Goal: Task Accomplishment & Management: Use online tool/utility

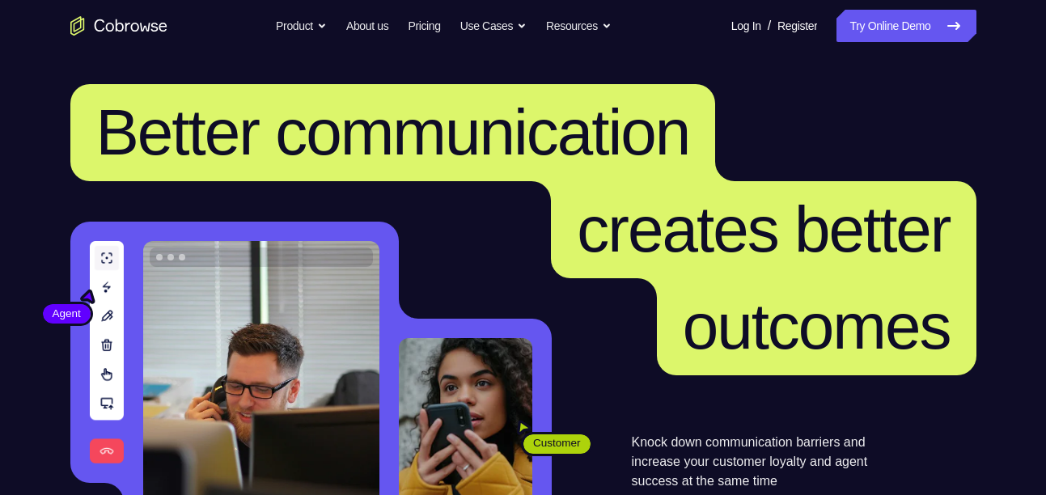
click at [899, 33] on link "Try Online Demo" at bounding box center [906, 26] width 139 height 32
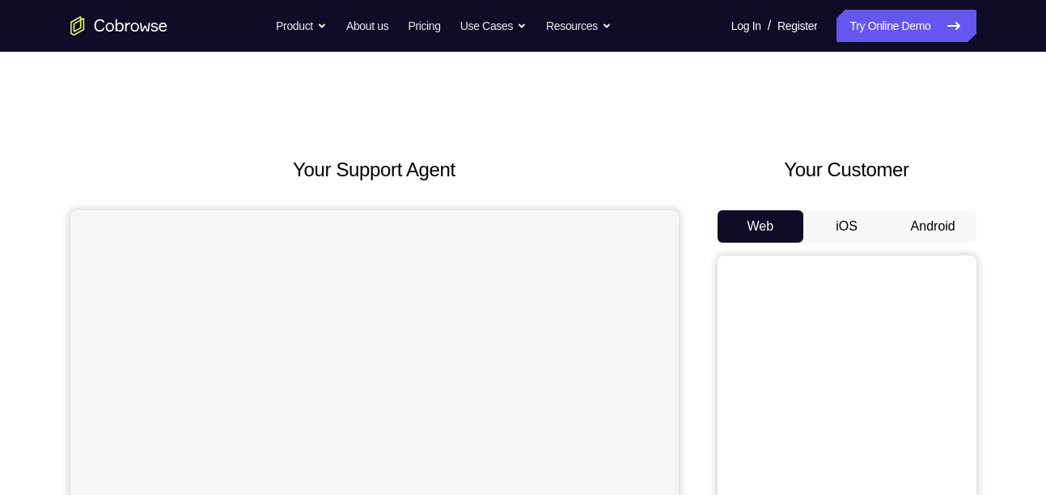
click at [934, 224] on button "Android" at bounding box center [933, 226] width 87 height 32
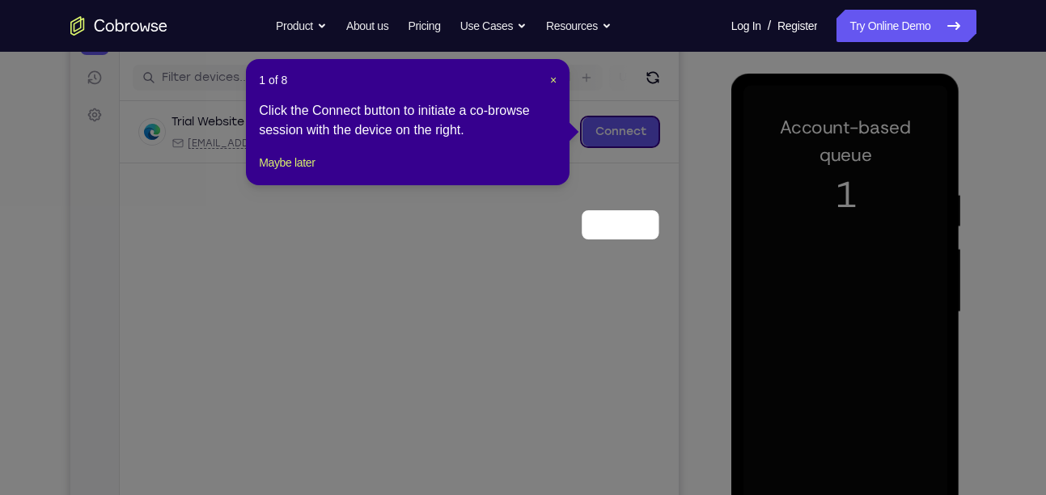
scroll to position [101, 0]
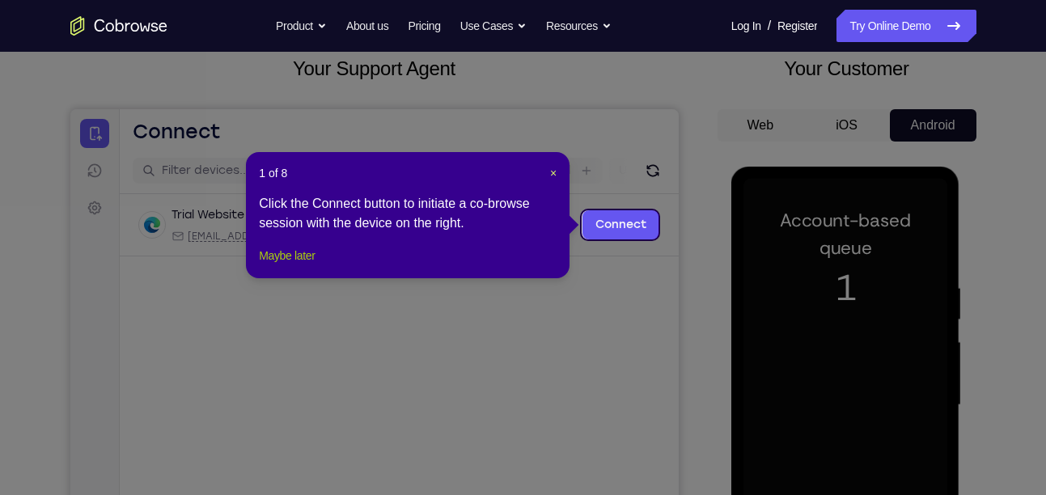
click at [296, 265] on button "Maybe later" at bounding box center [287, 255] width 56 height 19
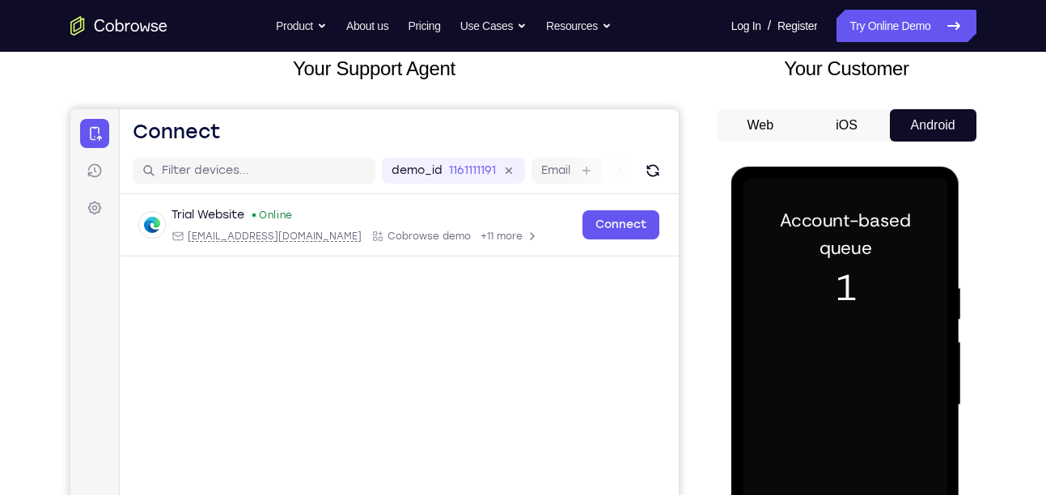
click at [851, 121] on button "iOS" at bounding box center [847, 125] width 87 height 32
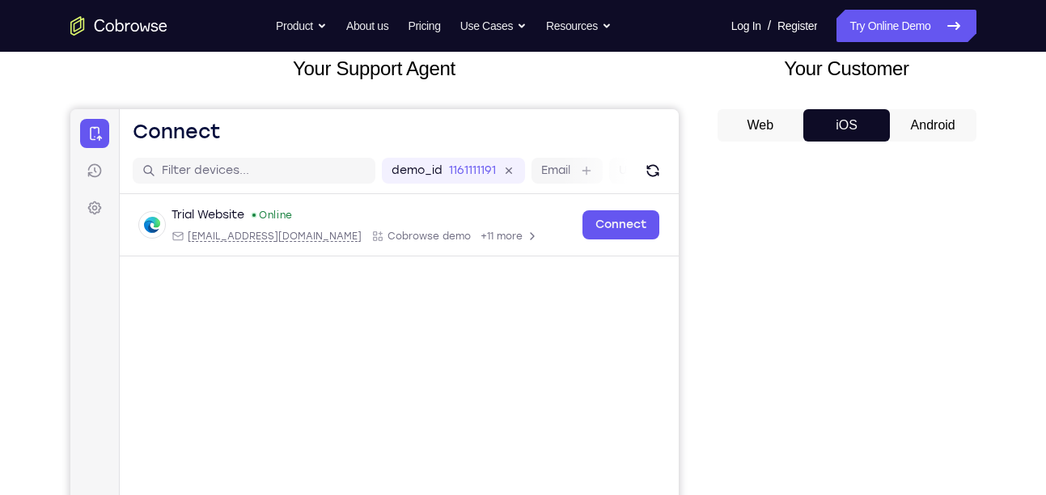
click at [933, 129] on button "Android" at bounding box center [933, 125] width 87 height 32
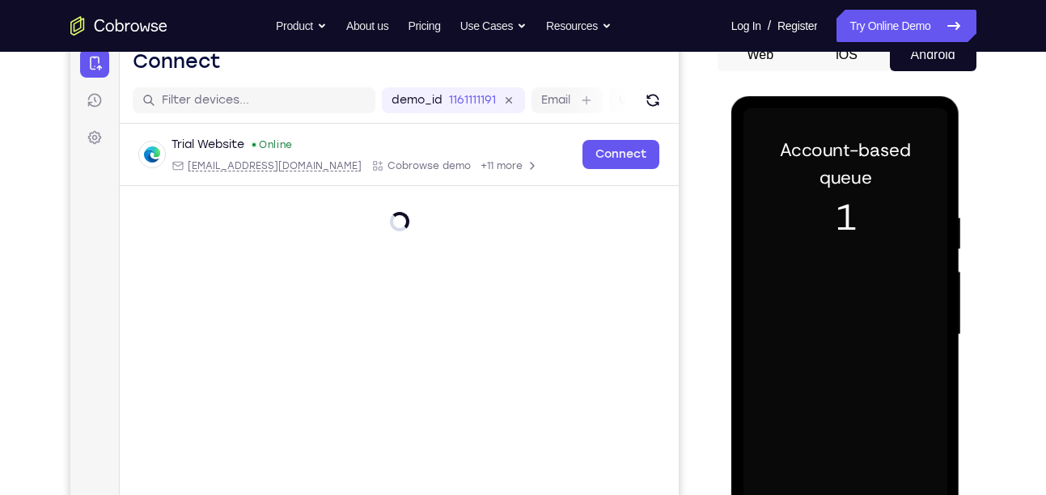
scroll to position [0, 0]
click at [855, 209] on div at bounding box center [846, 334] width 204 height 453
click at [651, 103] on icon "Refresh" at bounding box center [652, 100] width 16 height 16
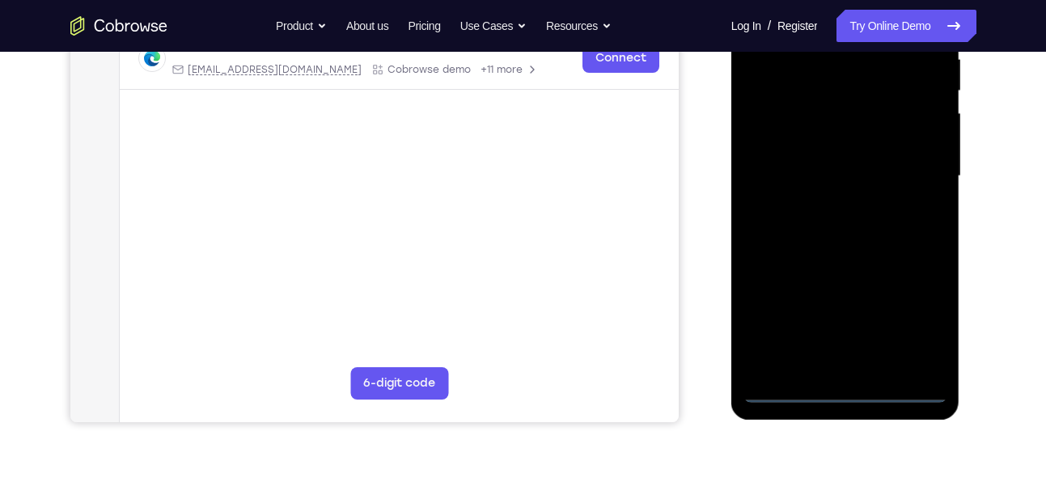
scroll to position [331, 0]
click at [851, 389] on div at bounding box center [846, 175] width 204 height 453
click at [919, 312] on div at bounding box center [846, 175] width 204 height 453
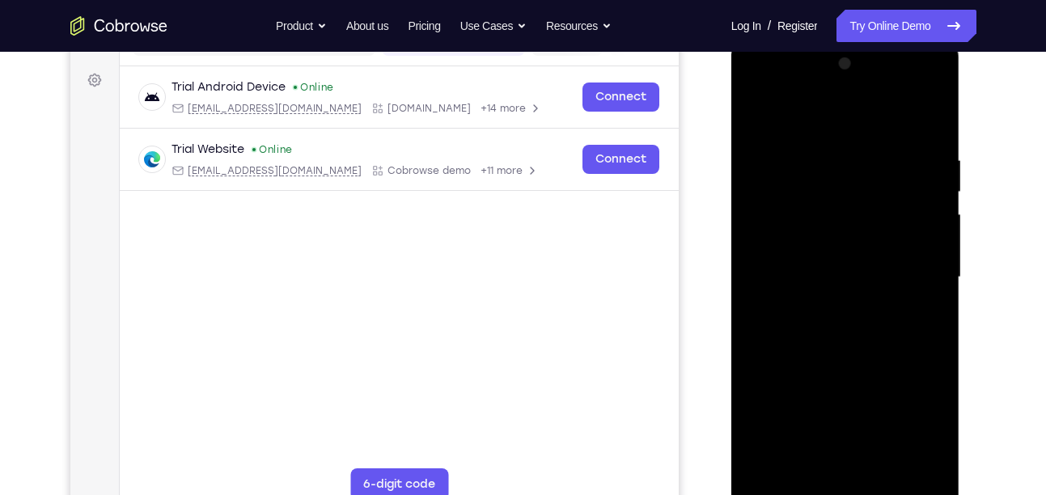
scroll to position [227, 0]
click at [823, 128] on div at bounding box center [846, 279] width 204 height 453
click at [909, 266] on div at bounding box center [846, 279] width 204 height 453
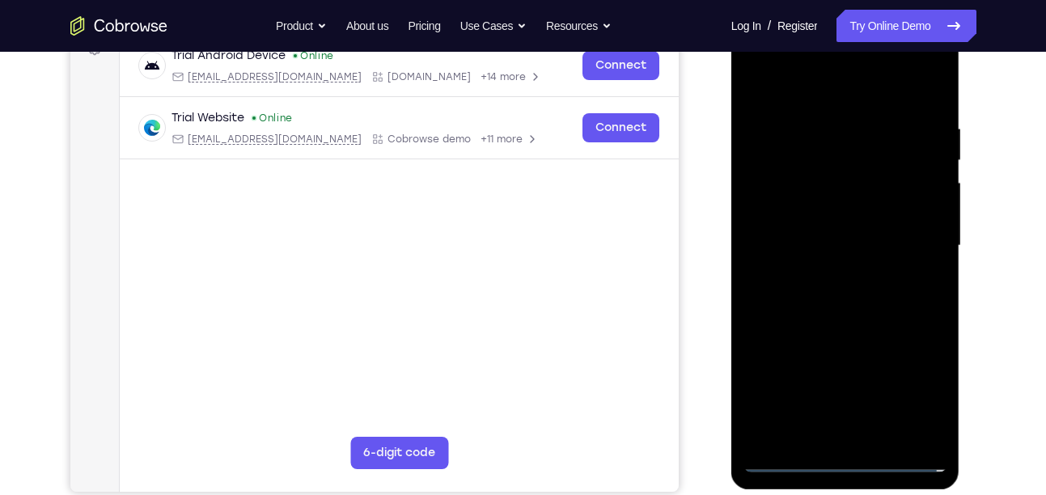
scroll to position [261, 0]
click at [827, 276] on div at bounding box center [846, 245] width 204 height 453
click at [803, 231] on div at bounding box center [846, 245] width 204 height 453
click at [784, 212] on div at bounding box center [846, 245] width 204 height 453
click at [801, 238] on div at bounding box center [846, 245] width 204 height 453
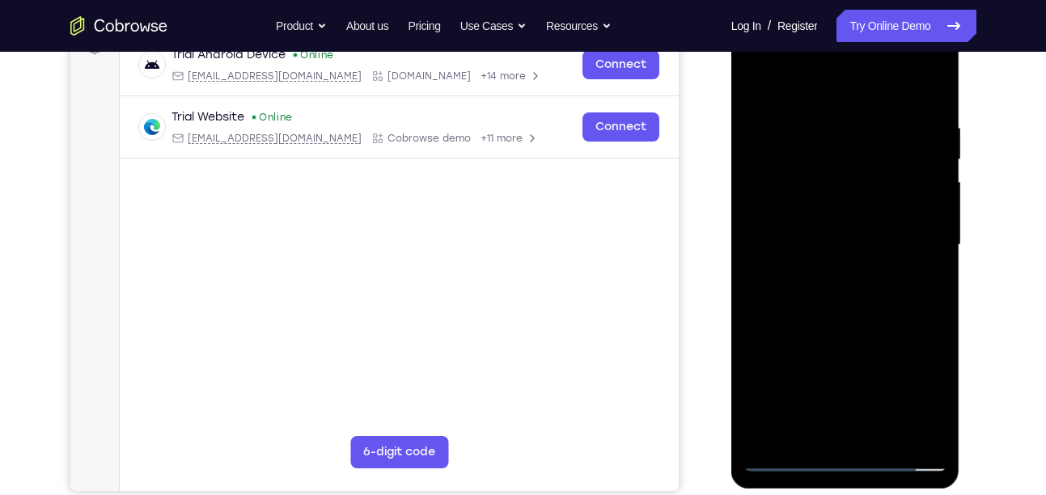
click at [821, 298] on div at bounding box center [846, 245] width 204 height 453
click at [849, 285] on div at bounding box center [846, 245] width 204 height 453
click at [936, 101] on div at bounding box center [846, 245] width 204 height 453
click at [936, 244] on div at bounding box center [846, 245] width 204 height 453
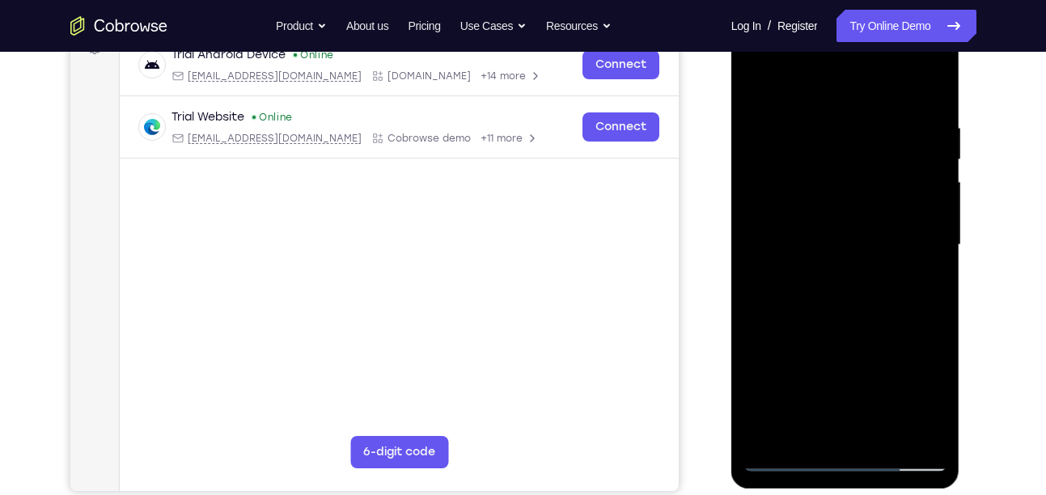
click at [936, 244] on div at bounding box center [846, 245] width 204 height 453
click at [754, 239] on div at bounding box center [846, 245] width 204 height 453
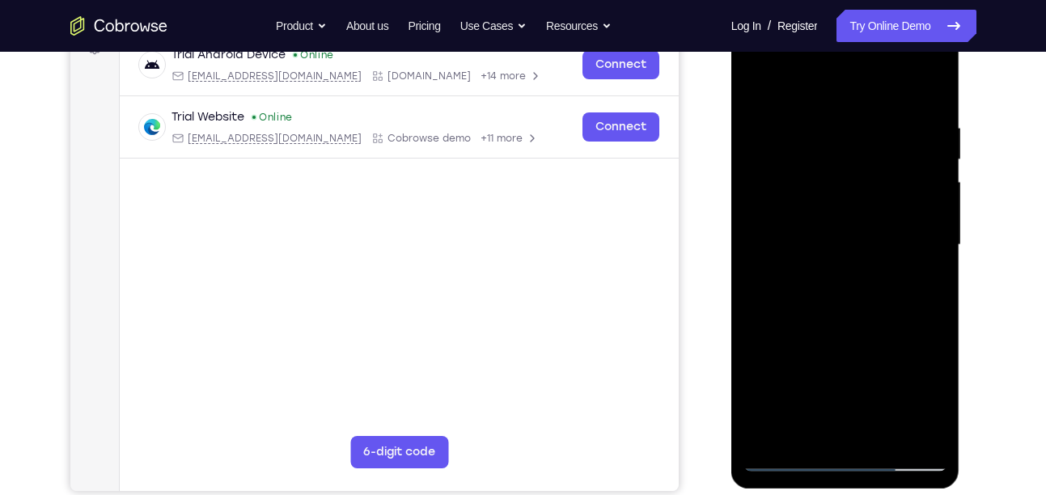
click at [754, 239] on div at bounding box center [846, 245] width 204 height 453
click at [790, 129] on div at bounding box center [846, 245] width 204 height 453
click at [775, 267] on div at bounding box center [846, 245] width 204 height 453
click at [756, 77] on div at bounding box center [846, 245] width 204 height 453
drag, startPoint x: 809, startPoint y: 169, endPoint x: 810, endPoint y: 338, distance: 169.2
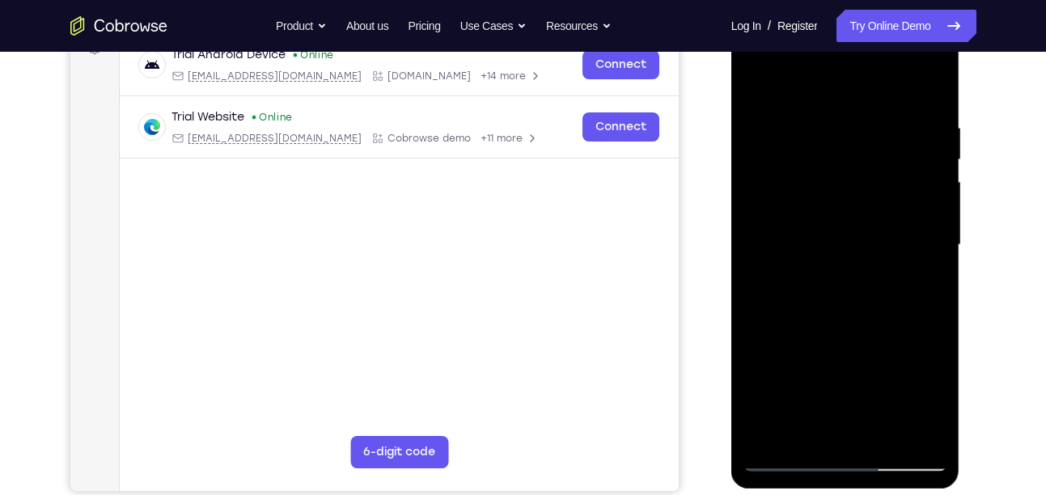
click at [810, 338] on div at bounding box center [846, 245] width 204 height 453
click at [906, 303] on div at bounding box center [846, 245] width 204 height 453
click at [757, 80] on div at bounding box center [846, 245] width 204 height 453
click at [933, 72] on div at bounding box center [846, 245] width 204 height 453
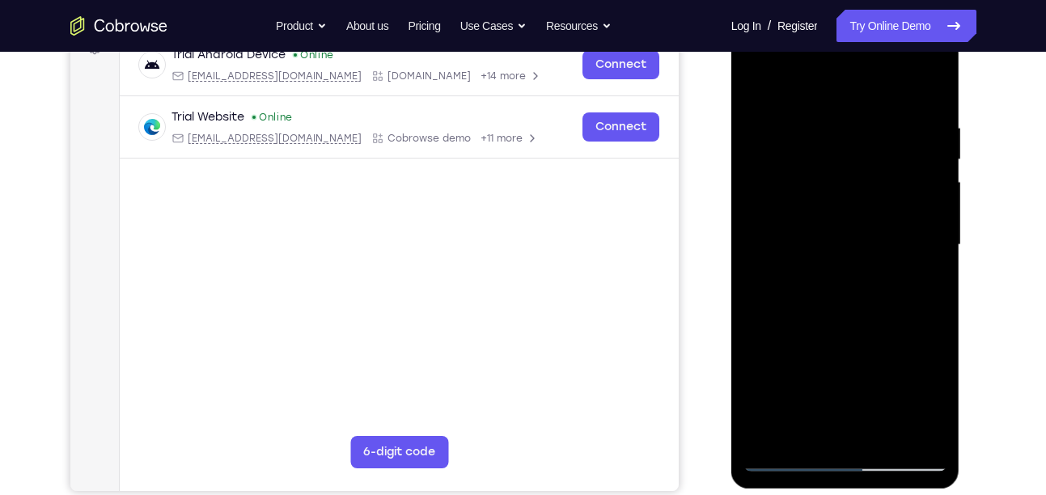
drag, startPoint x: 846, startPoint y: 334, endPoint x: 915, endPoint y: 121, distance: 223.9
click at [915, 121] on div at bounding box center [846, 245] width 204 height 453
click at [885, 435] on div at bounding box center [846, 245] width 204 height 453
click at [851, 328] on div at bounding box center [846, 245] width 204 height 453
click at [828, 206] on div at bounding box center [846, 245] width 204 height 453
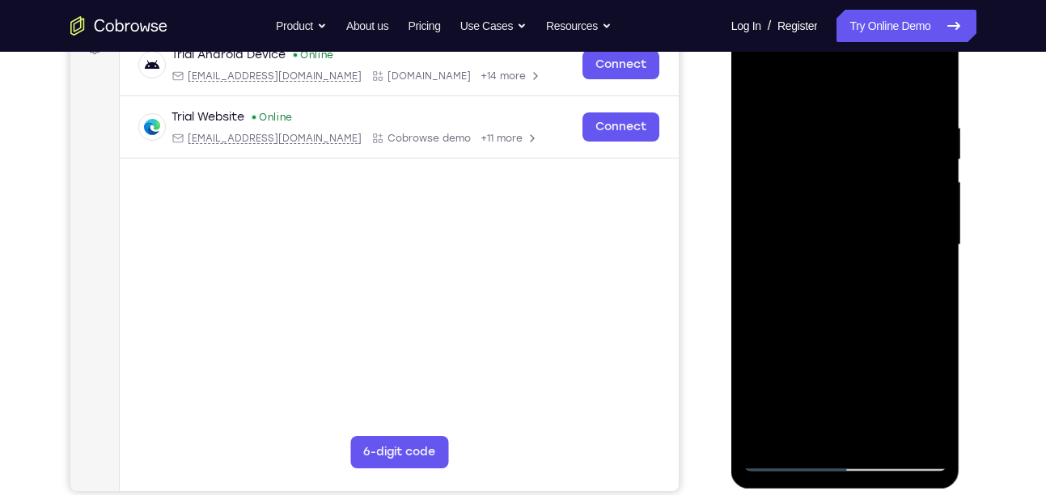
drag, startPoint x: 822, startPoint y: 172, endPoint x: 813, endPoint y: 405, distance: 234.1
click at [813, 405] on div at bounding box center [846, 245] width 204 height 453
drag, startPoint x: 847, startPoint y: 157, endPoint x: 807, endPoint y: 96, distance: 73.6
click at [807, 96] on div at bounding box center [846, 245] width 204 height 453
drag, startPoint x: 813, startPoint y: 174, endPoint x: 829, endPoint y: 100, distance: 76.2
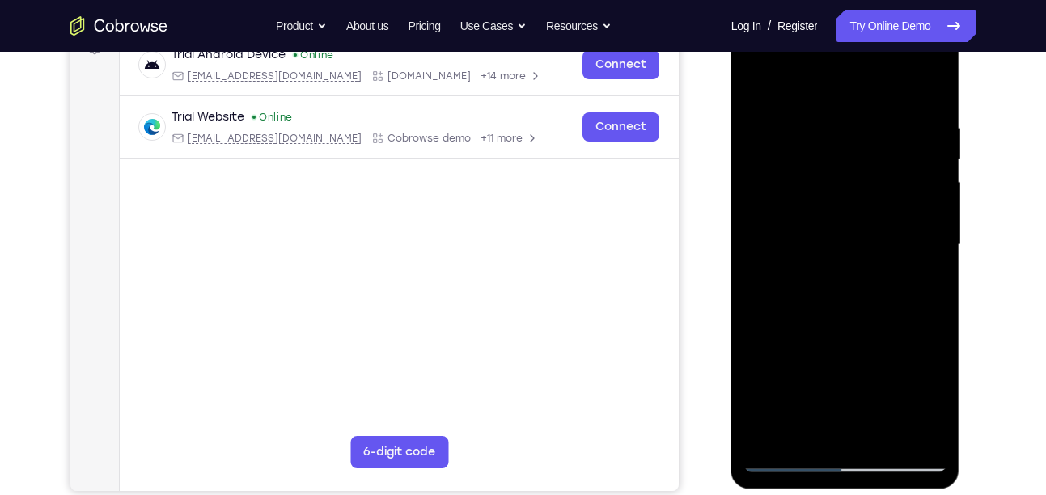
click at [829, 100] on div at bounding box center [846, 245] width 204 height 453
click at [922, 427] on div at bounding box center [846, 245] width 204 height 453
click at [762, 83] on div at bounding box center [846, 245] width 204 height 453
click at [758, 80] on div at bounding box center [846, 245] width 204 height 453
drag, startPoint x: 813, startPoint y: 204, endPoint x: 799, endPoint y: 70, distance: 134.3
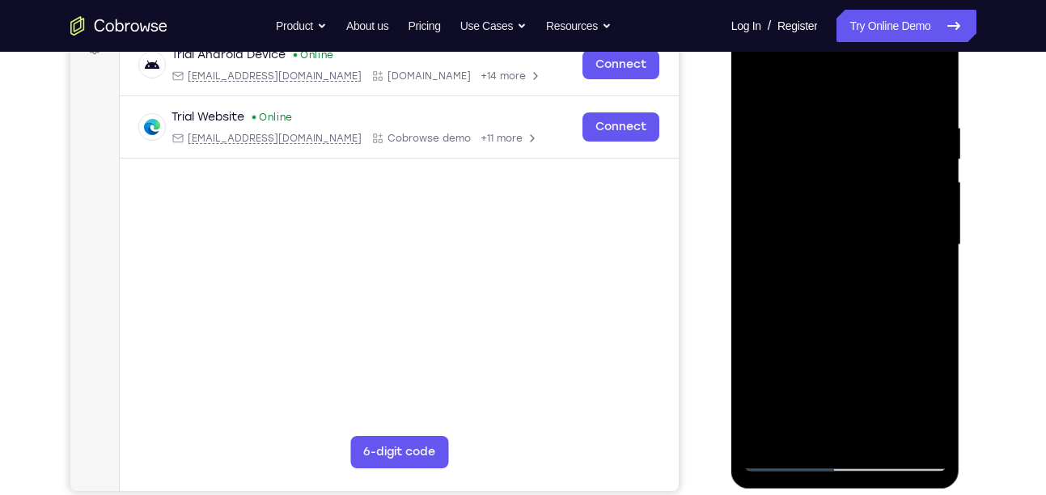
click at [799, 70] on div at bounding box center [846, 245] width 204 height 453
drag, startPoint x: 828, startPoint y: 355, endPoint x: 835, endPoint y: 96, distance: 259.9
click at [835, 96] on div at bounding box center [846, 245] width 204 height 453
drag, startPoint x: 848, startPoint y: 335, endPoint x: 837, endPoint y: 85, distance: 250.3
click at [837, 85] on div at bounding box center [846, 245] width 204 height 453
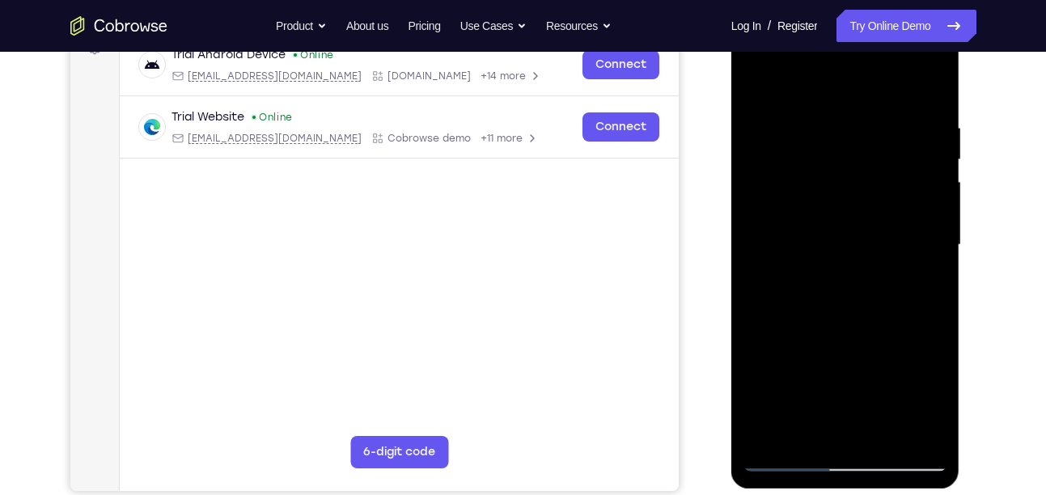
drag, startPoint x: 852, startPoint y: 318, endPoint x: 848, endPoint y: 60, distance: 258.2
click at [848, 60] on div at bounding box center [846, 245] width 204 height 453
drag, startPoint x: 874, startPoint y: 333, endPoint x: 869, endPoint y: 212, distance: 121.5
click at [869, 212] on div at bounding box center [846, 245] width 204 height 453
click at [791, 136] on div at bounding box center [846, 245] width 204 height 453
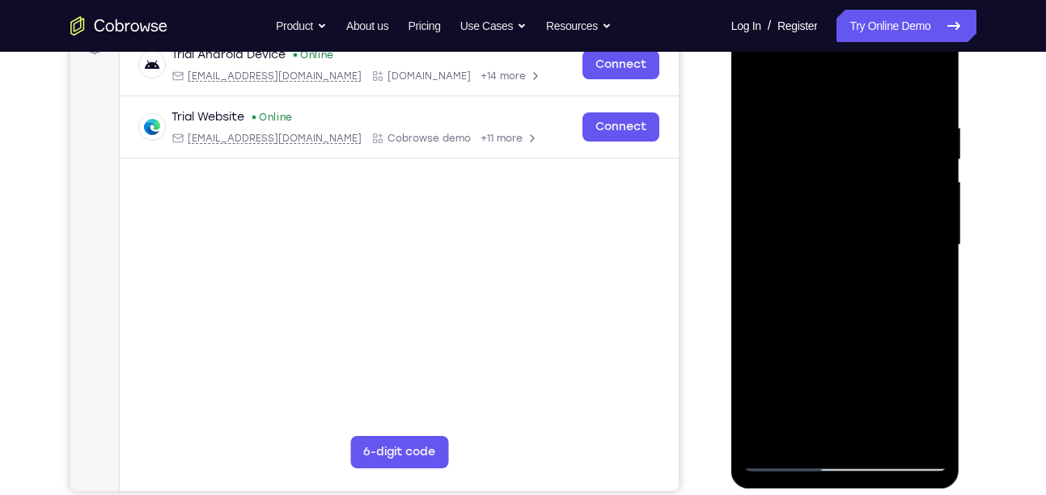
drag, startPoint x: 851, startPoint y: 186, endPoint x: 873, endPoint y: 367, distance: 181.8
click at [873, 367] on div at bounding box center [846, 245] width 204 height 453
drag, startPoint x: 854, startPoint y: 145, endPoint x: 860, endPoint y: 202, distance: 56.9
click at [860, 202] on div at bounding box center [846, 245] width 204 height 453
click at [788, 244] on div at bounding box center [846, 245] width 204 height 453
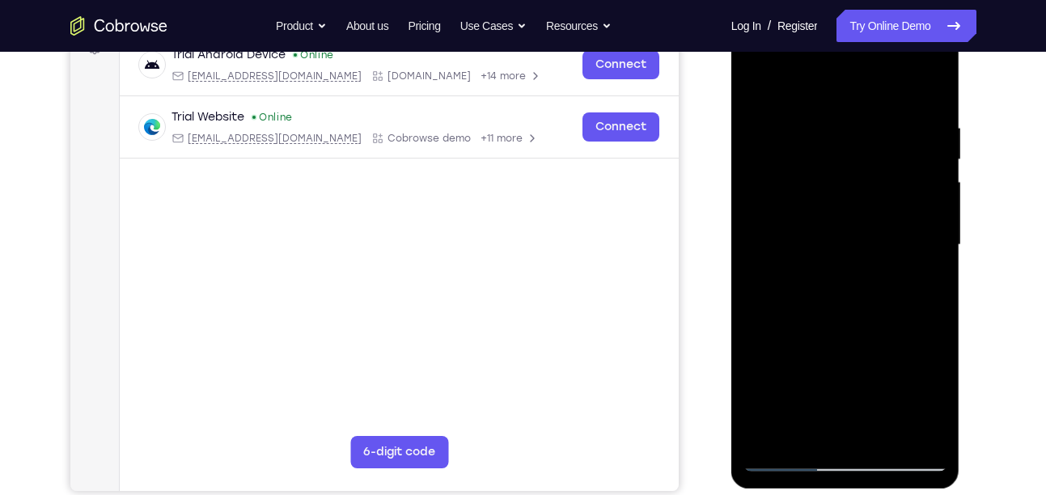
click at [758, 80] on div at bounding box center [846, 245] width 204 height 453
click at [893, 303] on div at bounding box center [846, 245] width 204 height 453
drag, startPoint x: 844, startPoint y: 171, endPoint x: 898, endPoint y: 353, distance: 189.8
click at [898, 353] on div at bounding box center [846, 245] width 204 height 453
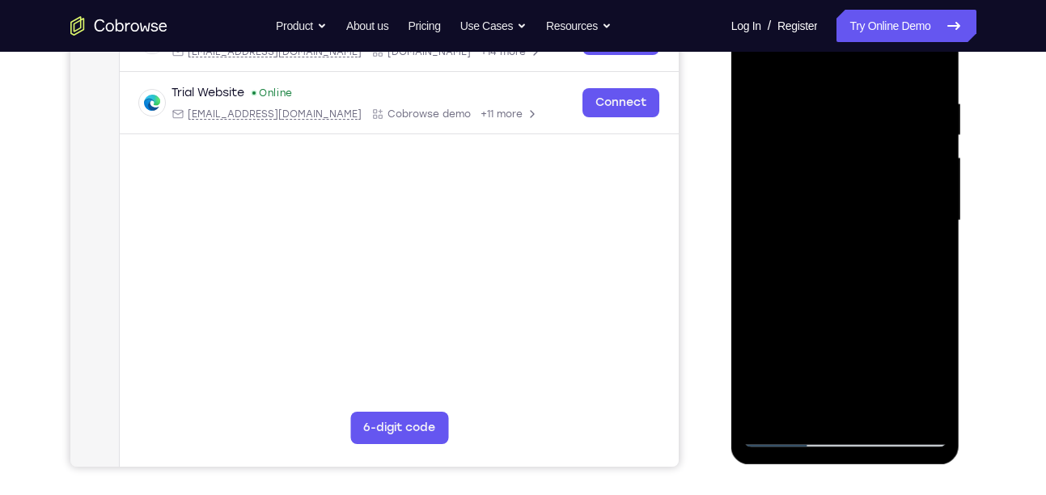
scroll to position [264, 0]
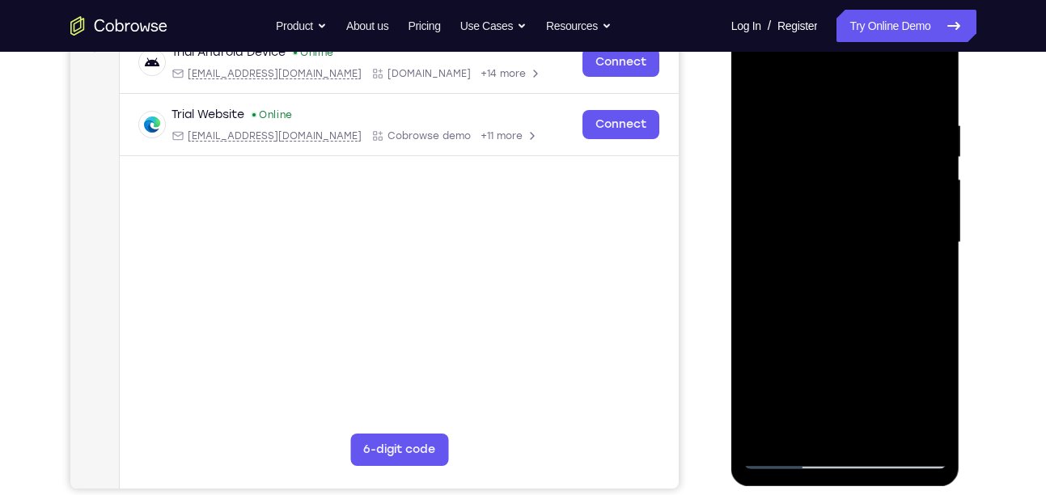
drag, startPoint x: 791, startPoint y: 202, endPoint x: 847, endPoint y: 379, distance: 186.1
click at [847, 379] on div at bounding box center [846, 242] width 204 height 453
click at [757, 76] on div at bounding box center [846, 242] width 204 height 453
drag, startPoint x: 862, startPoint y: 346, endPoint x: 898, endPoint y: 172, distance: 176.8
click at [898, 172] on div at bounding box center [846, 242] width 204 height 453
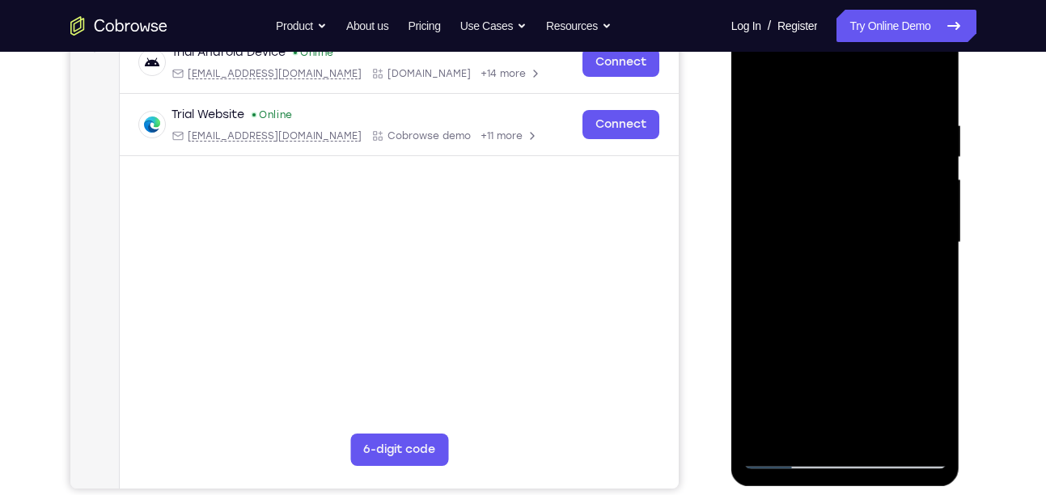
drag, startPoint x: 836, startPoint y: 340, endPoint x: 846, endPoint y: 161, distance: 179.1
click at [846, 161] on div at bounding box center [846, 242] width 204 height 453
drag, startPoint x: 850, startPoint y: 372, endPoint x: 854, endPoint y: 116, distance: 256.6
click at [854, 116] on div at bounding box center [846, 242] width 204 height 453
drag, startPoint x: 847, startPoint y: 346, endPoint x: 855, endPoint y: 134, distance: 211.4
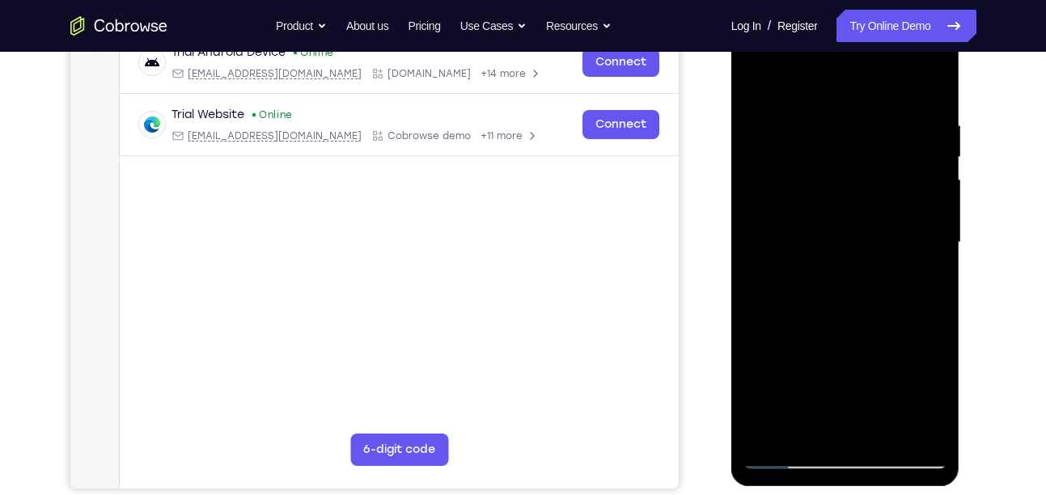
click at [855, 134] on div at bounding box center [846, 242] width 204 height 453
drag, startPoint x: 847, startPoint y: 375, endPoint x: 847, endPoint y: 193, distance: 181.3
click at [847, 193] on div at bounding box center [846, 242] width 204 height 453
drag, startPoint x: 845, startPoint y: 365, endPoint x: 860, endPoint y: 68, distance: 297.4
click at [860, 68] on div at bounding box center [846, 242] width 204 height 453
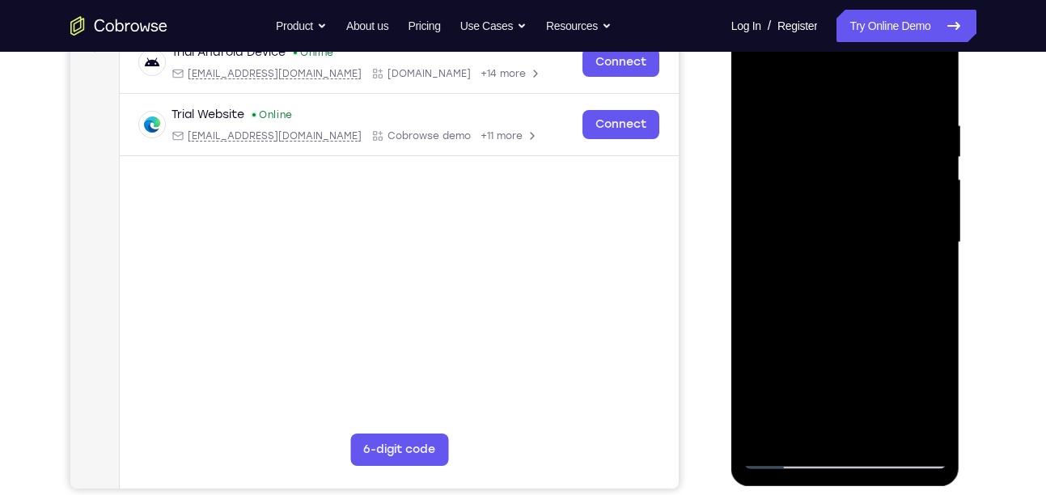
click at [935, 236] on div at bounding box center [846, 242] width 204 height 453
drag, startPoint x: 854, startPoint y: 331, endPoint x: 861, endPoint y: 108, distance: 223.5
click at [861, 108] on div at bounding box center [846, 242] width 204 height 453
drag, startPoint x: 829, startPoint y: 371, endPoint x: 871, endPoint y: 116, distance: 259.2
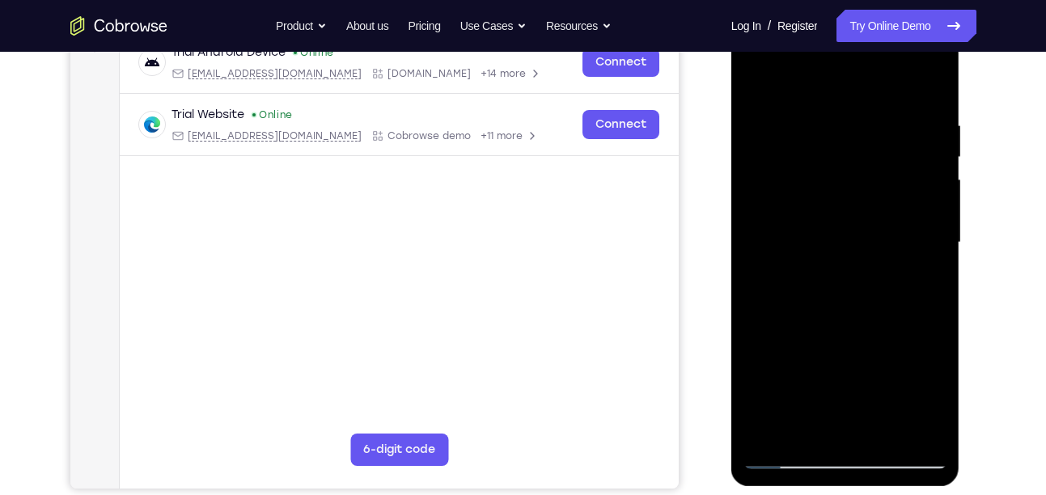
click at [871, 116] on div at bounding box center [846, 242] width 204 height 453
drag, startPoint x: 838, startPoint y: 396, endPoint x: 864, endPoint y: 154, distance: 243.3
click at [864, 154] on div at bounding box center [846, 242] width 204 height 453
drag, startPoint x: 838, startPoint y: 385, endPoint x: 847, endPoint y: 107, distance: 278.6
click at [847, 107] on div at bounding box center [846, 242] width 204 height 453
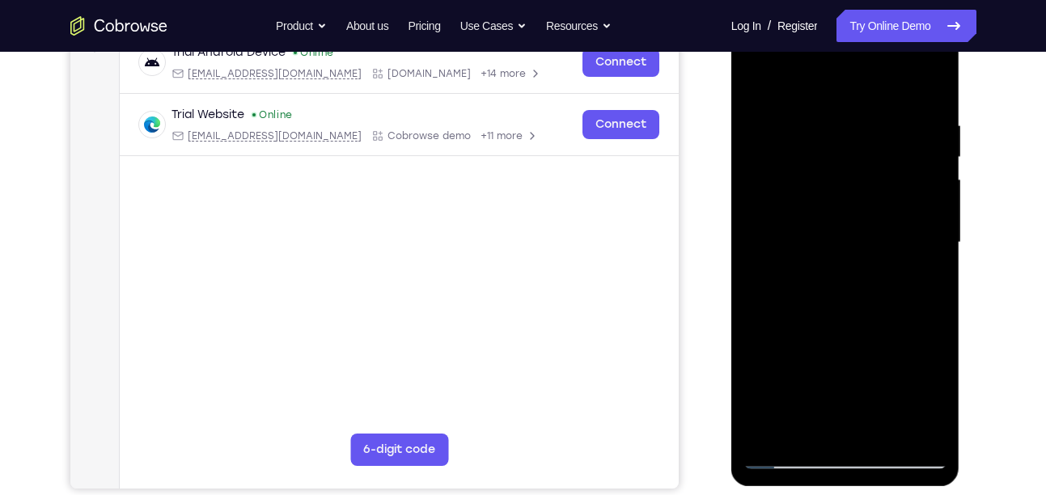
drag, startPoint x: 842, startPoint y: 363, endPoint x: 924, endPoint y: 129, distance: 248.0
click at [924, 129] on div at bounding box center [846, 242] width 204 height 453
drag, startPoint x: 844, startPoint y: 371, endPoint x: 885, endPoint y: 134, distance: 240.6
click at [885, 134] on div at bounding box center [846, 242] width 204 height 453
drag, startPoint x: 851, startPoint y: 372, endPoint x: 847, endPoint y: 79, distance: 293.8
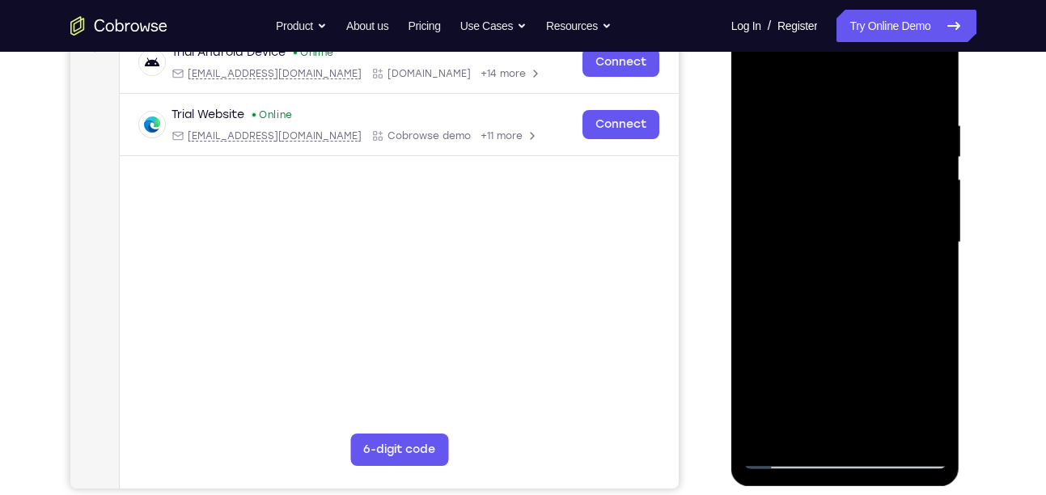
click at [847, 79] on div at bounding box center [846, 242] width 204 height 453
drag, startPoint x: 812, startPoint y: 376, endPoint x: 851, endPoint y: 295, distance: 90.5
click at [851, 295] on div at bounding box center [846, 242] width 204 height 453
drag, startPoint x: 834, startPoint y: 376, endPoint x: 832, endPoint y: 78, distance: 297.8
click at [832, 78] on div at bounding box center [846, 242] width 204 height 453
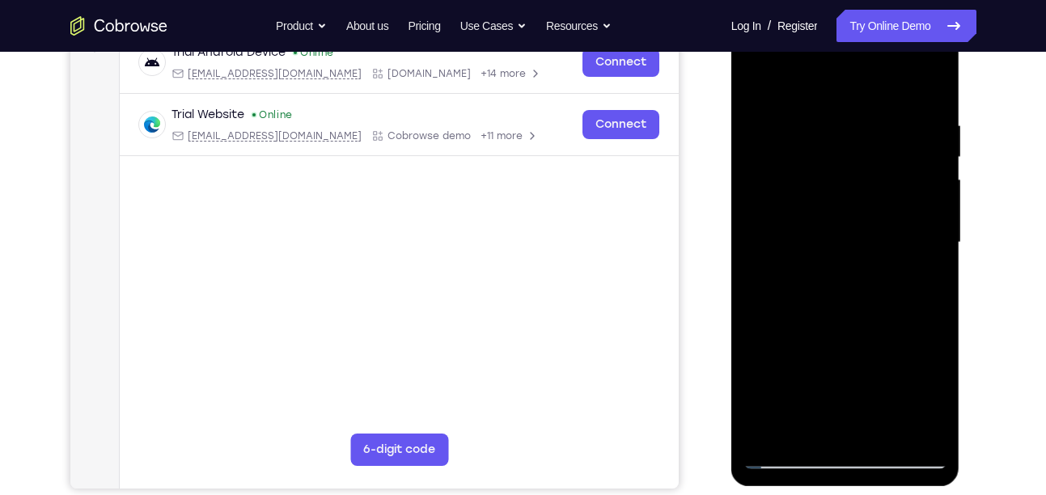
drag, startPoint x: 834, startPoint y: 312, endPoint x: 825, endPoint y: 105, distance: 206.6
click at [825, 105] on div at bounding box center [846, 242] width 204 height 453
drag, startPoint x: 847, startPoint y: 384, endPoint x: 851, endPoint y: 189, distance: 194.3
click at [851, 189] on div at bounding box center [846, 242] width 204 height 453
drag, startPoint x: 847, startPoint y: 237, endPoint x: 889, endPoint y: 83, distance: 160.2
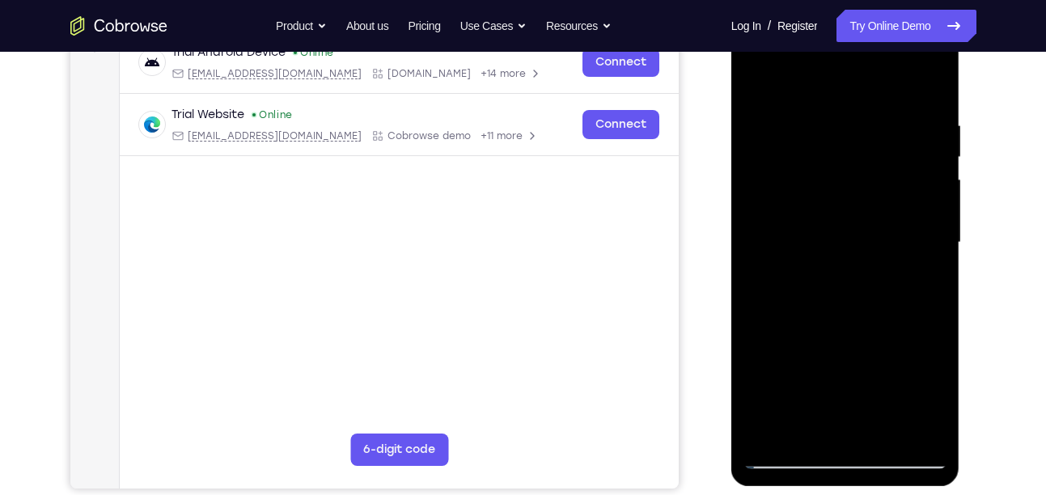
click at [889, 83] on div at bounding box center [846, 242] width 204 height 453
drag, startPoint x: 853, startPoint y: 335, endPoint x: 864, endPoint y: 79, distance: 256.0
click at [864, 79] on div at bounding box center [846, 242] width 204 height 453
drag, startPoint x: 864, startPoint y: 324, endPoint x: 857, endPoint y: 85, distance: 238.9
click at [857, 85] on div at bounding box center [846, 242] width 204 height 453
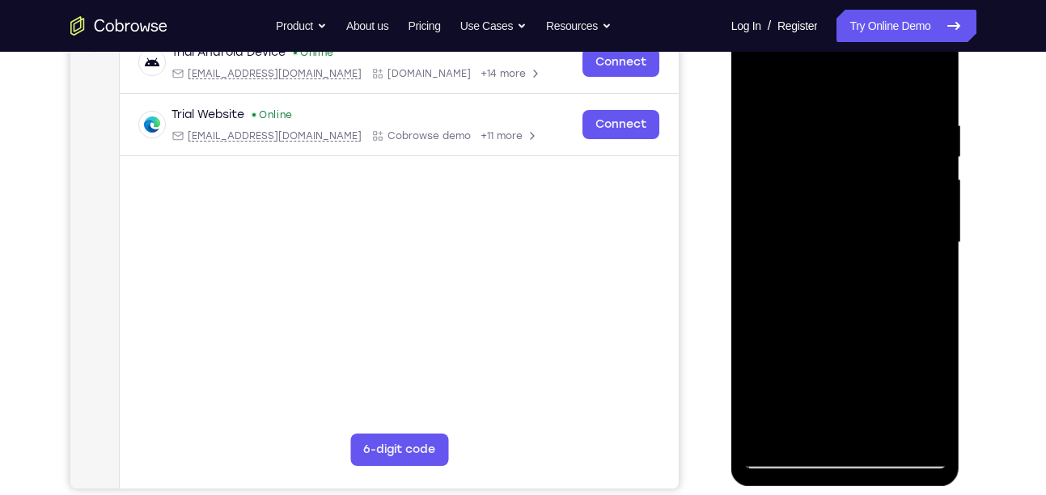
drag, startPoint x: 864, startPoint y: 380, endPoint x: 862, endPoint y: 148, distance: 232.3
click at [862, 148] on div at bounding box center [846, 242] width 204 height 453
drag, startPoint x: 873, startPoint y: 384, endPoint x: 849, endPoint y: 116, distance: 269.8
click at [849, 116] on div at bounding box center [846, 242] width 204 height 453
drag, startPoint x: 876, startPoint y: 371, endPoint x: 896, endPoint y: 160, distance: 212.2
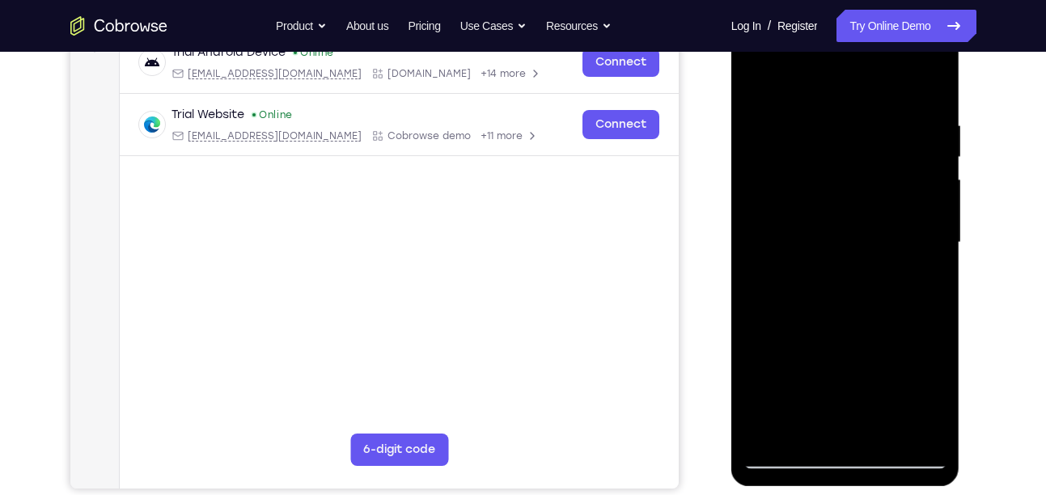
click at [896, 160] on div at bounding box center [846, 242] width 204 height 453
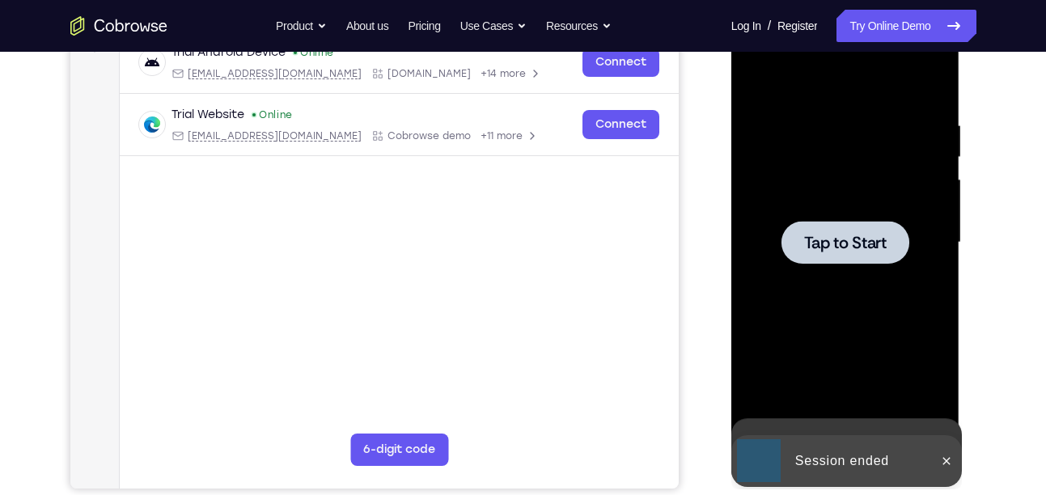
drag, startPoint x: 864, startPoint y: 351, endPoint x: 885, endPoint y: 40, distance: 312.3
click at [885, 4] on div "Tap to Start" at bounding box center [846, 4] width 229 height 0
